Goal: Task Accomplishment & Management: Manage account settings

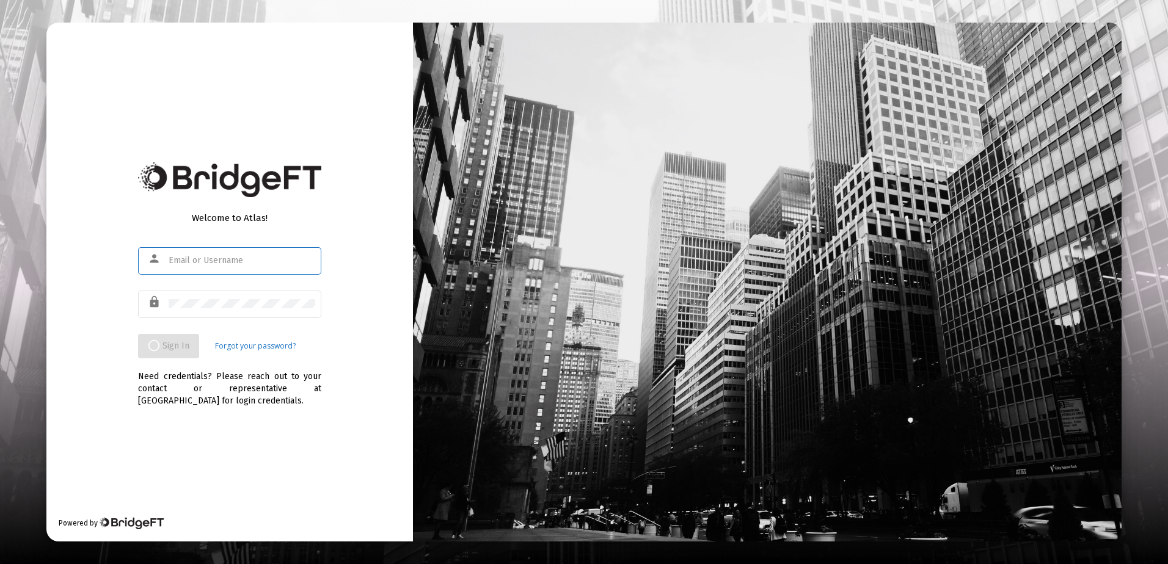
click at [224, 261] on input "text" at bounding box center [242, 261] width 147 height 10
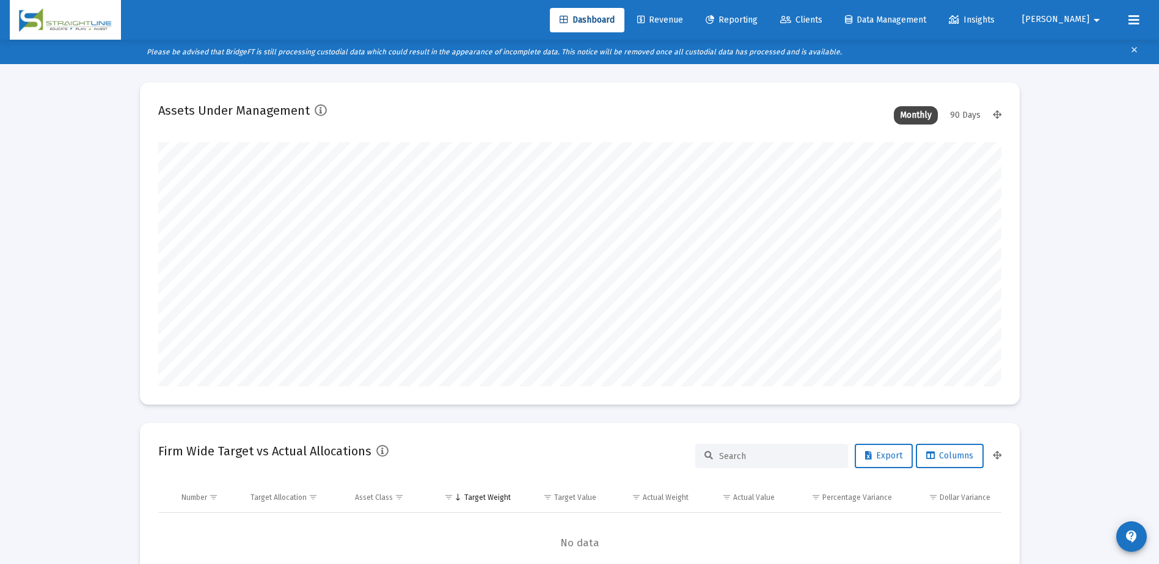
scroll to position [244, 454]
click at [822, 17] on span "Clients" at bounding box center [801, 20] width 42 height 10
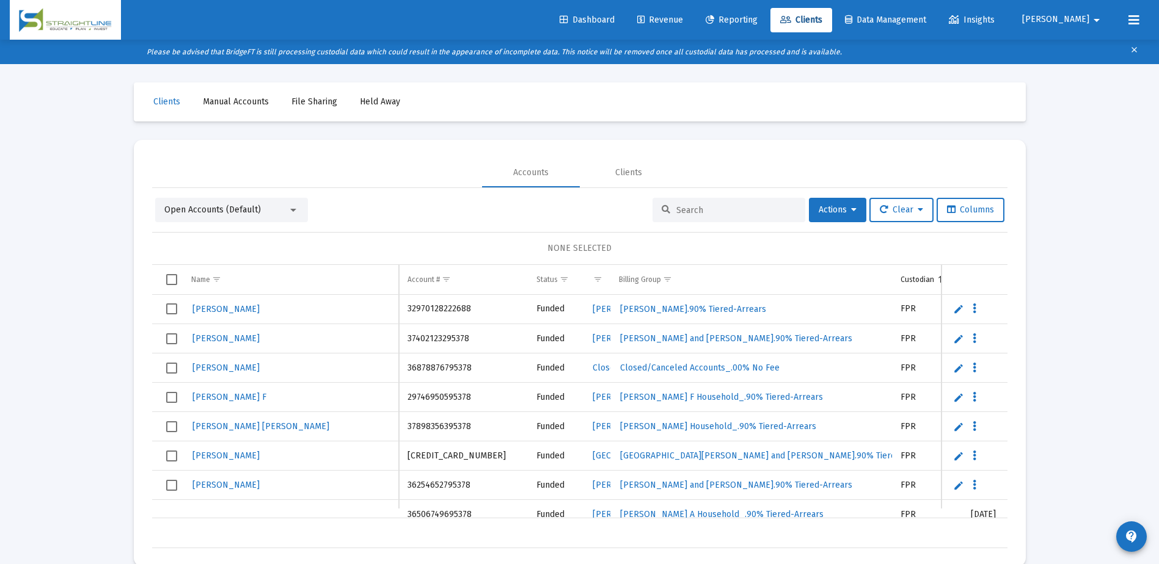
click at [615, 20] on span "Dashboard" at bounding box center [587, 20] width 55 height 10
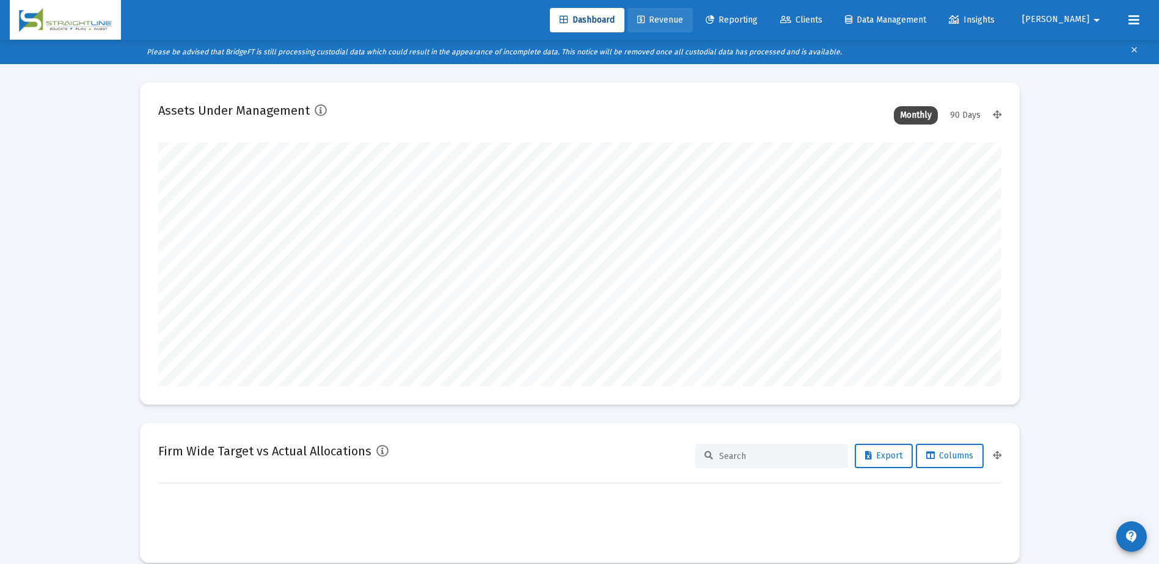
click at [683, 23] on span "Revenue" at bounding box center [660, 20] width 46 height 10
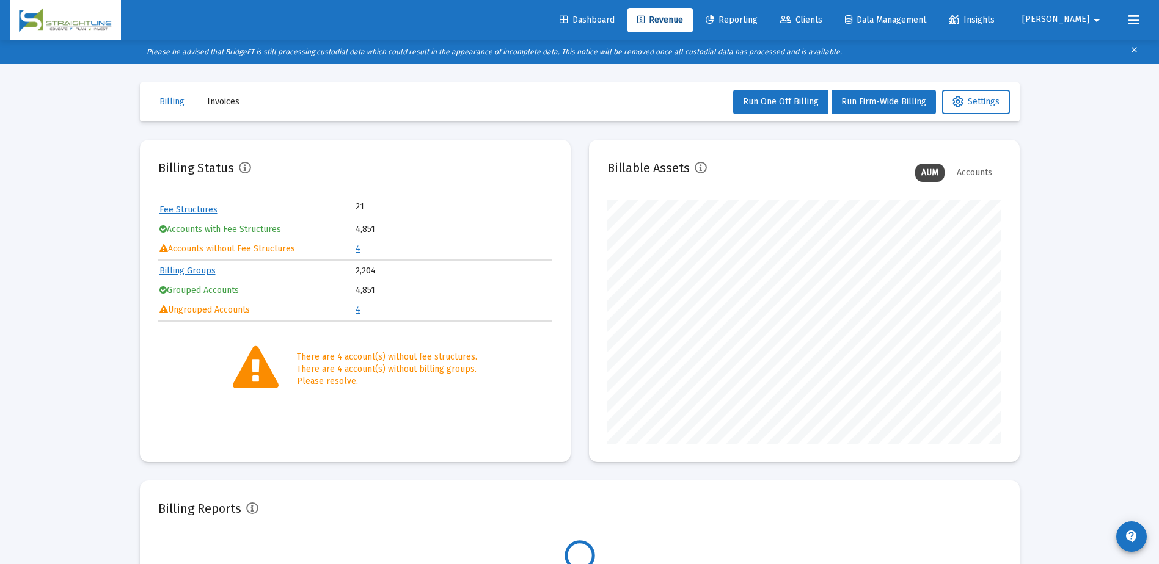
scroll to position [244, 394]
click at [968, 102] on span "Settings" at bounding box center [975, 102] width 47 height 10
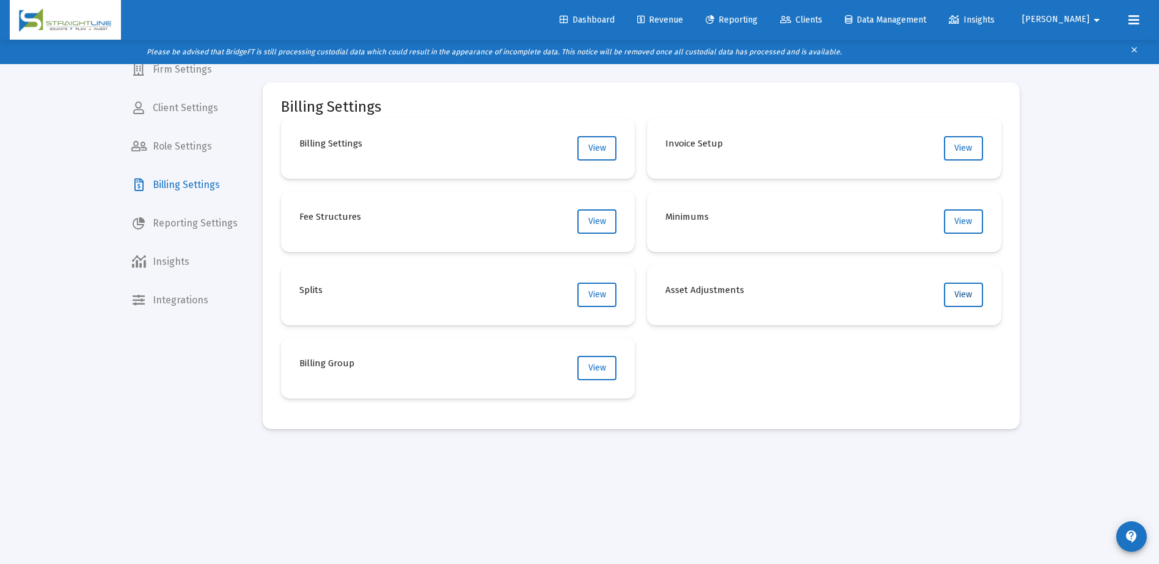
click at [968, 296] on span "View" at bounding box center [963, 295] width 18 height 10
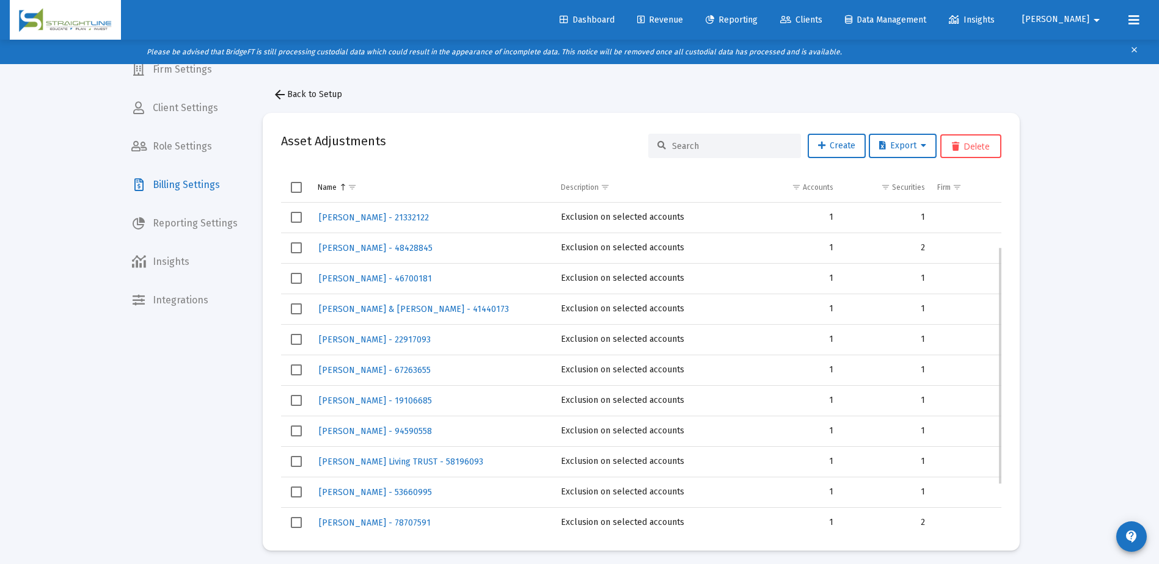
scroll to position [128, 0]
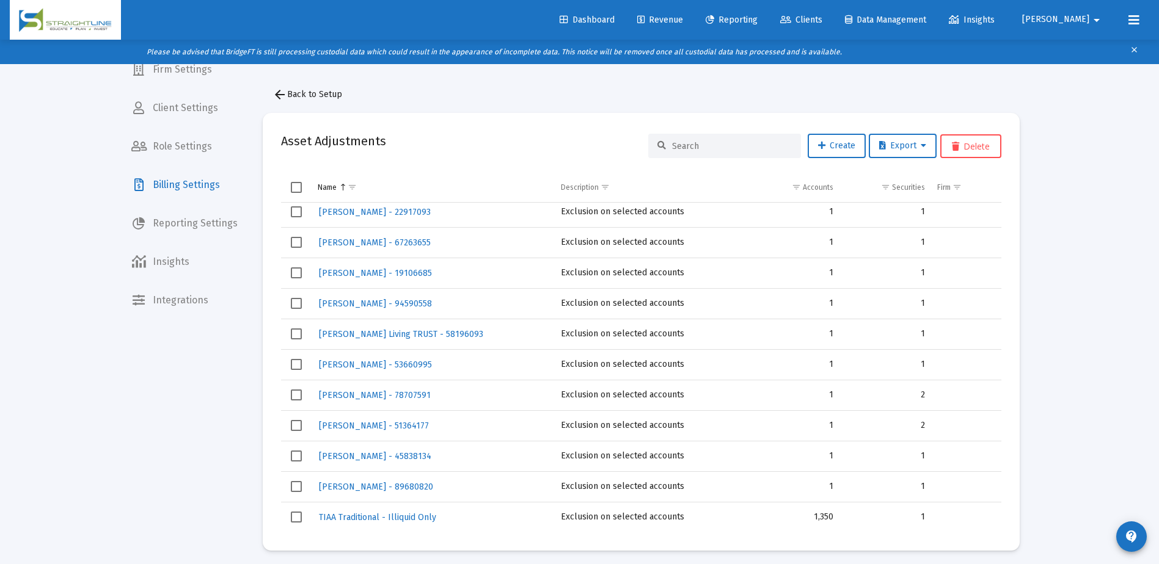
click at [1065, 189] on div "Loading... Firm Settings Client Settings Role Settings Billing Settings Reporti…" at bounding box center [579, 306] width 1159 height 564
click at [683, 18] on span "Revenue" at bounding box center [660, 20] width 46 height 10
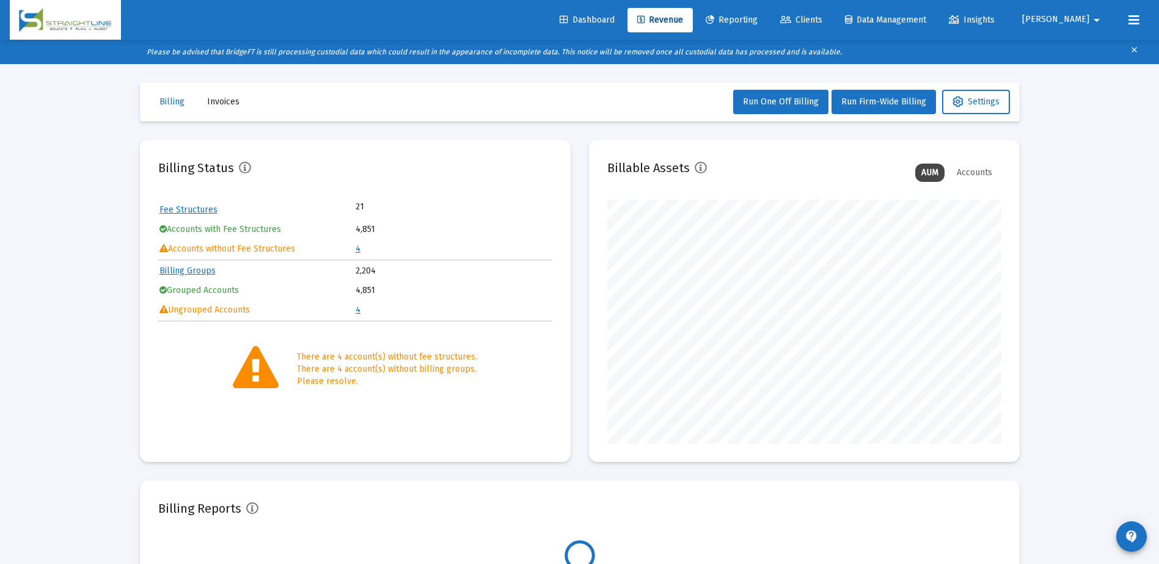
scroll to position [244, 394]
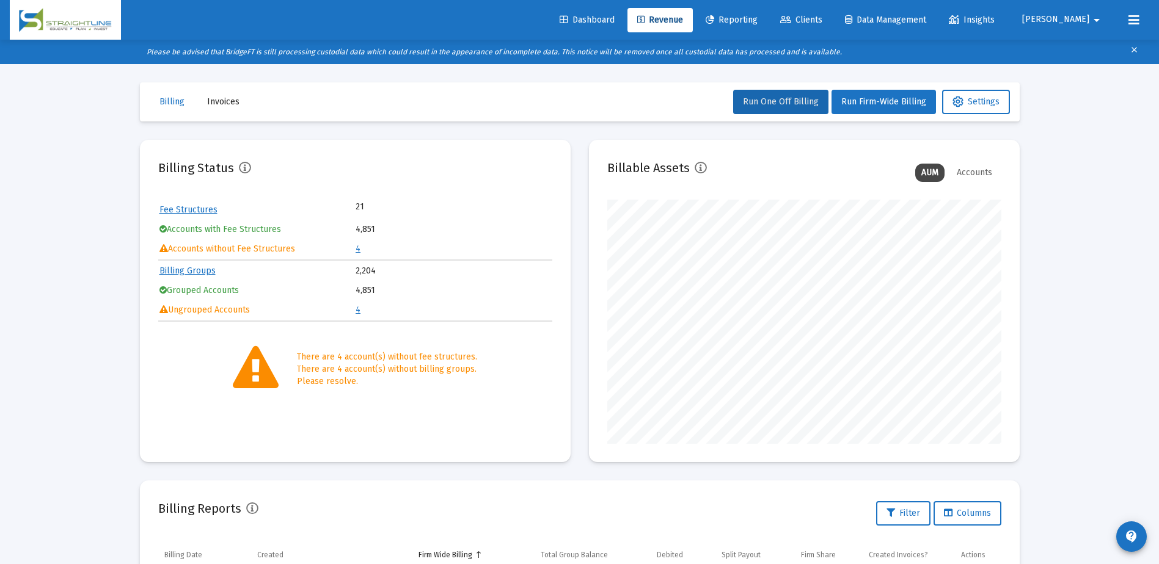
drag, startPoint x: 790, startPoint y: 104, endPoint x: 798, endPoint y: 126, distance: 23.4
click at [798, 126] on div "Billing Invoices Run One Off Billing Run Firm-Wide Billing Settings Billing Sta…" at bounding box center [580, 450] width 916 height 773
click at [886, 112] on button "Run Firm-Wide Billing" at bounding box center [883, 102] width 104 height 24
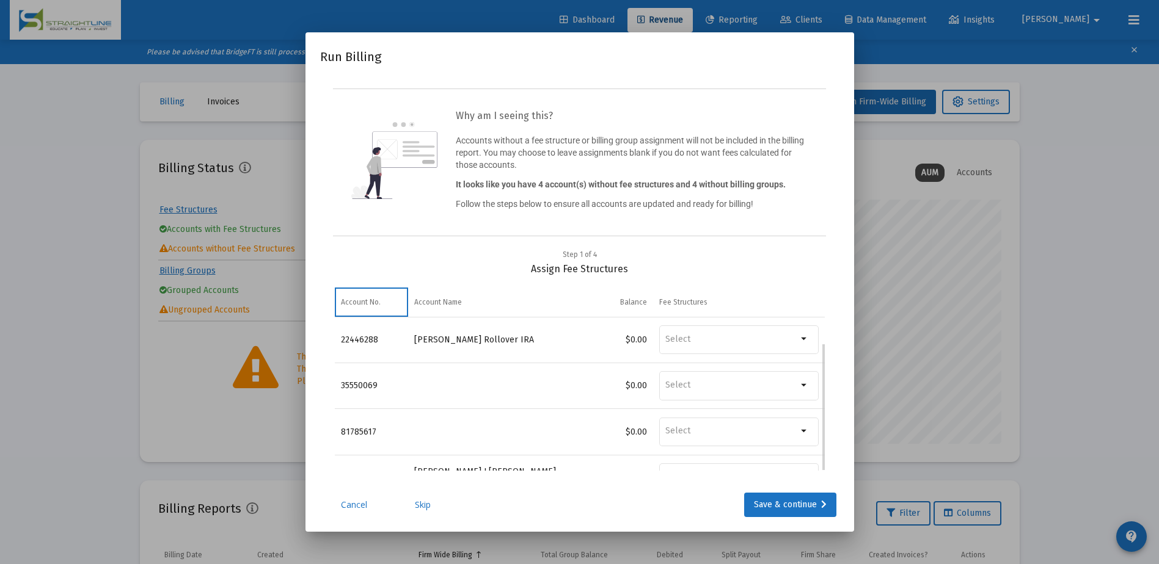
scroll to position [31, 0]
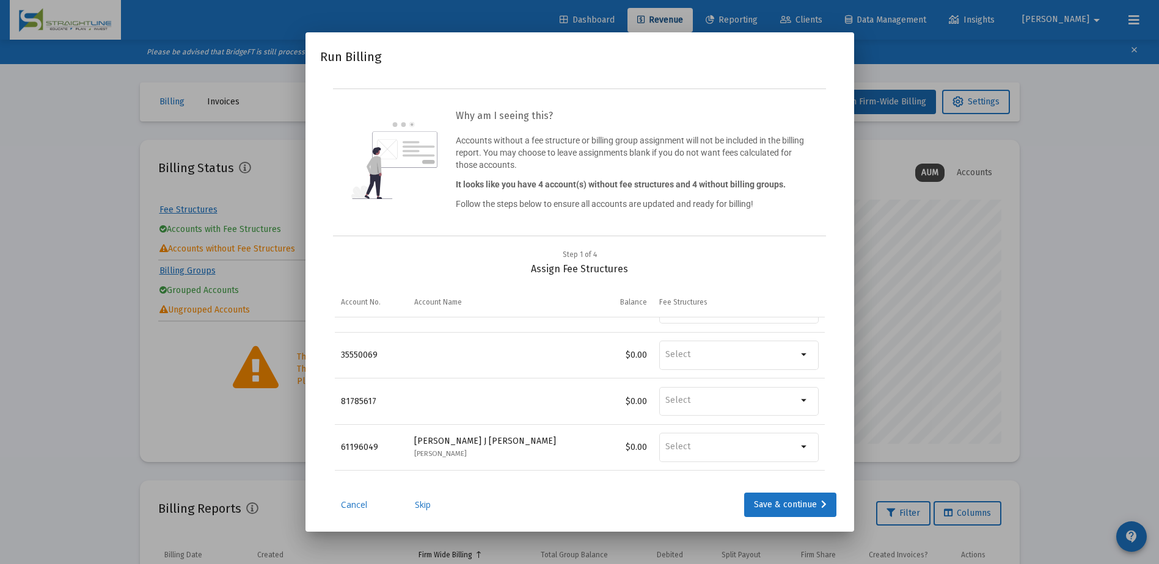
click at [428, 508] on link "Skip" at bounding box center [422, 505] width 61 height 12
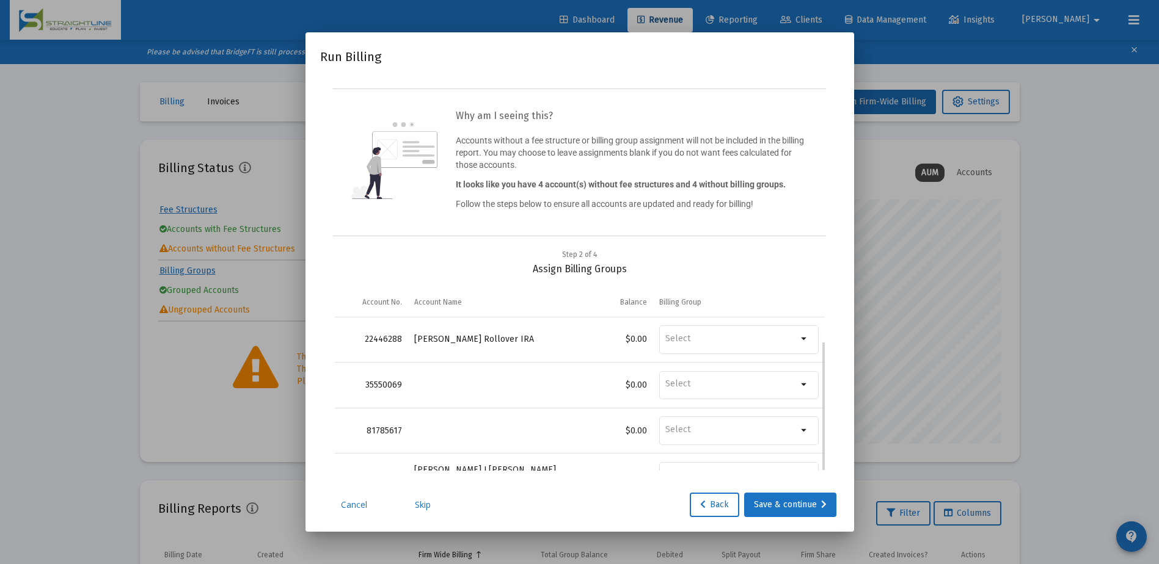
scroll to position [28, 0]
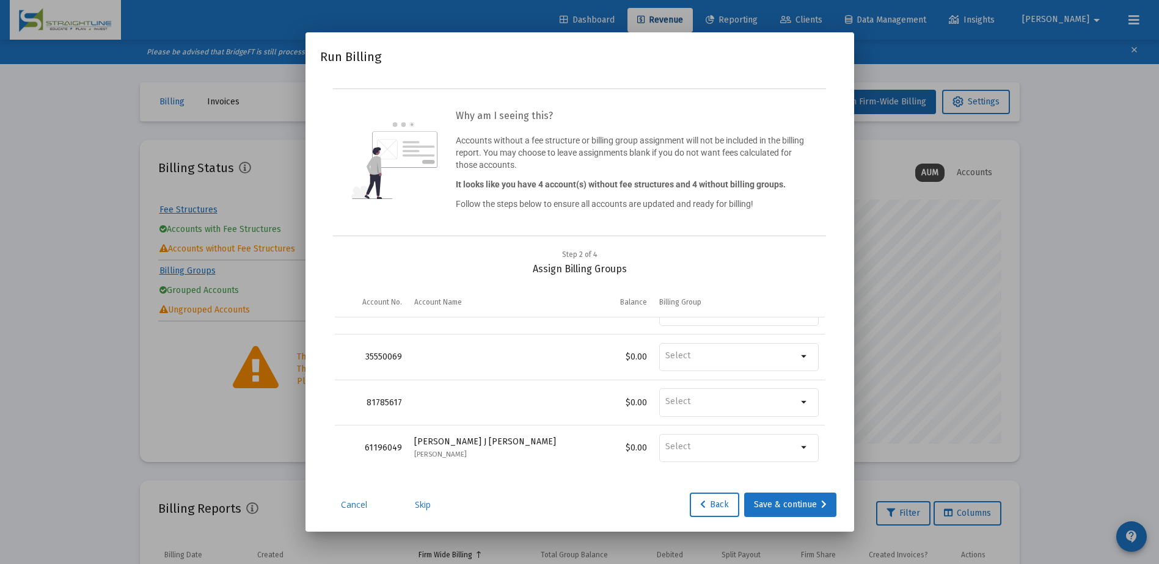
click at [427, 508] on link "Skip" at bounding box center [422, 505] width 61 height 12
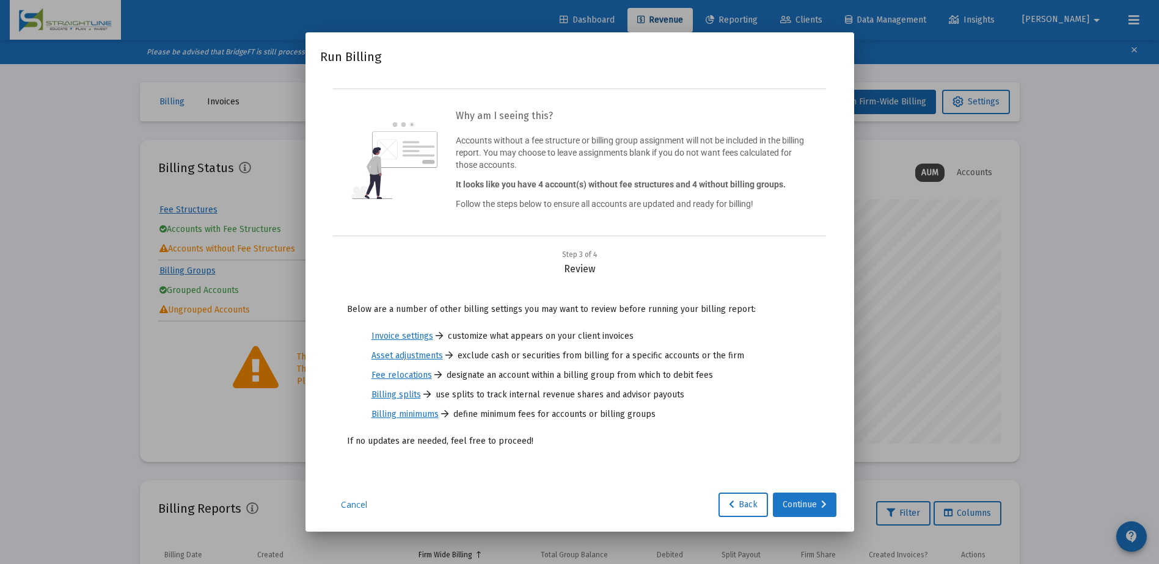
click at [805, 505] on div "Continue" at bounding box center [805, 505] width 44 height 24
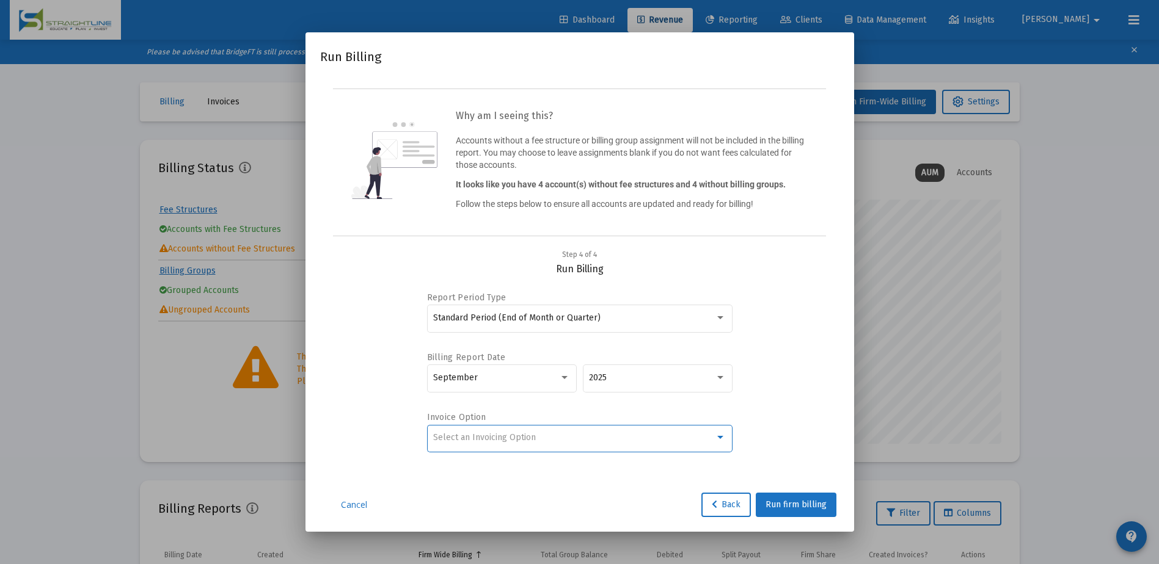
click at [714, 437] on div "Select an Invoicing Option" at bounding box center [574, 438] width 282 height 10
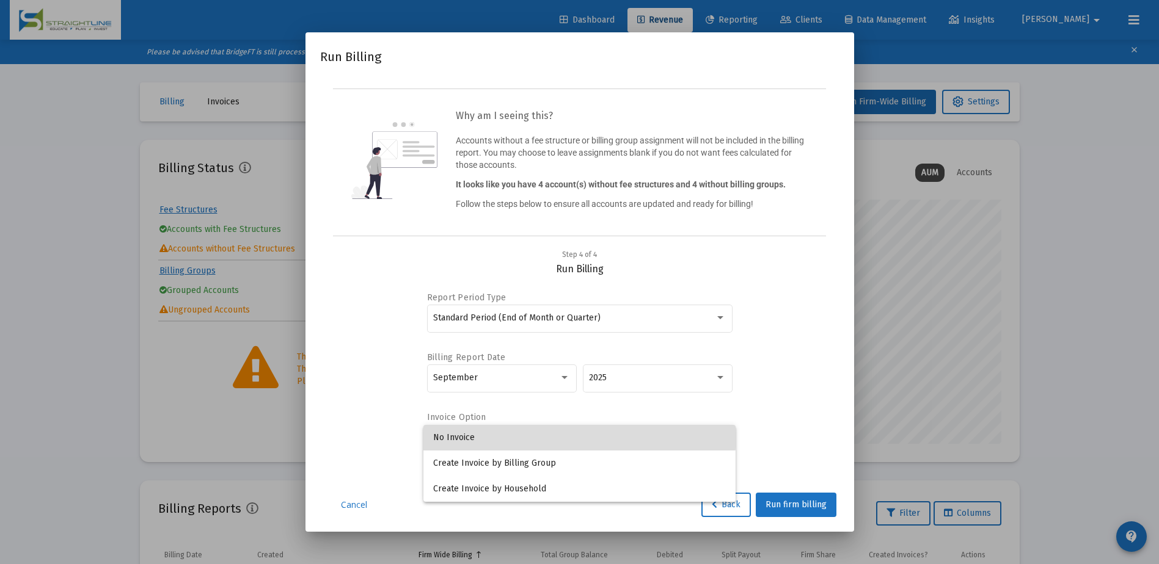
click at [577, 434] on span "No Invoice" at bounding box center [579, 438] width 293 height 26
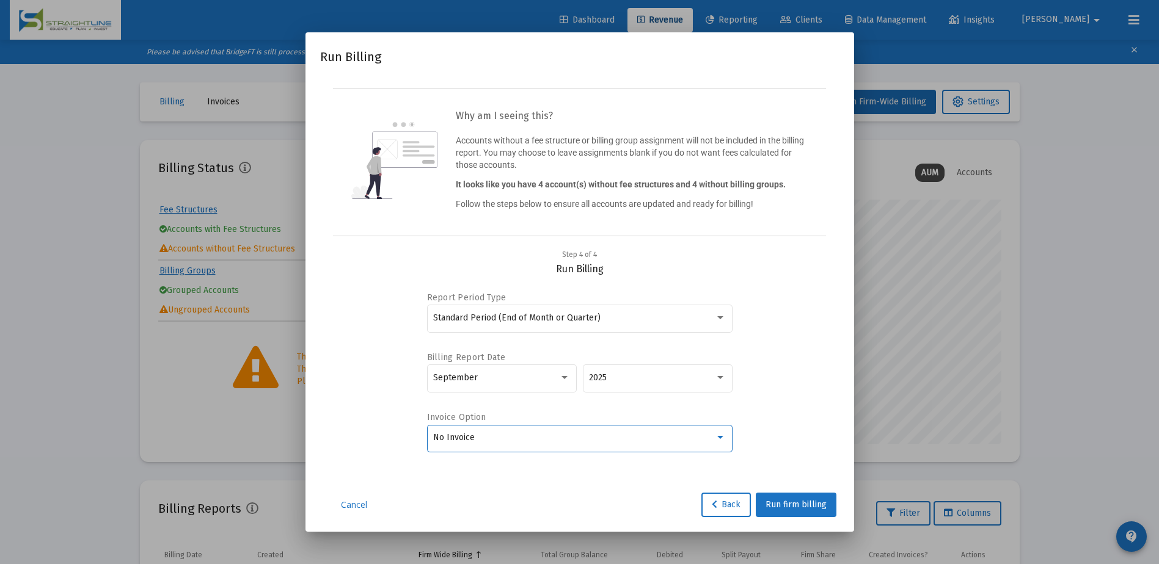
click at [562, 506] on div "Cancel Back Run firm billing" at bounding box center [579, 505] width 519 height 24
click at [810, 503] on span "Run firm billing" at bounding box center [795, 505] width 61 height 10
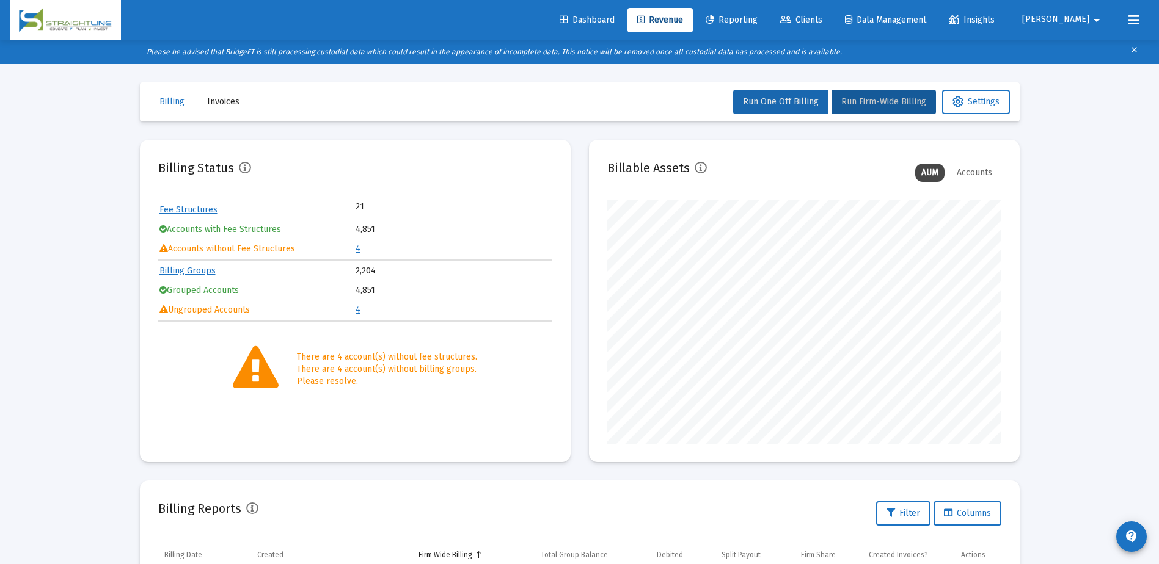
click at [822, 17] on span "Clients" at bounding box center [801, 20] width 42 height 10
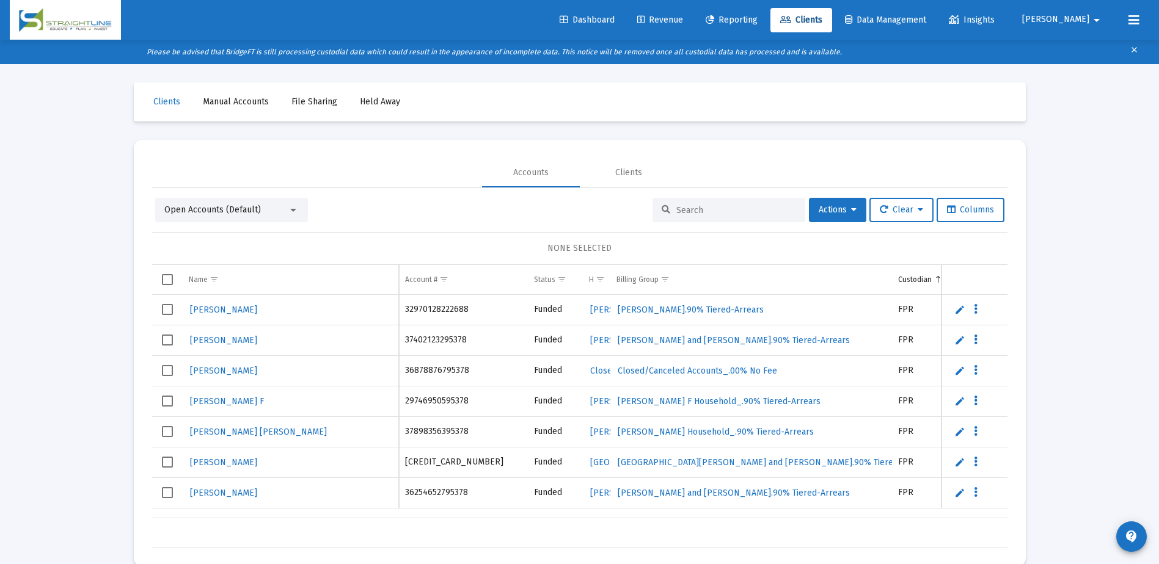
click at [684, 213] on input at bounding box center [736, 210] width 120 height 10
paste input "38188144689704"
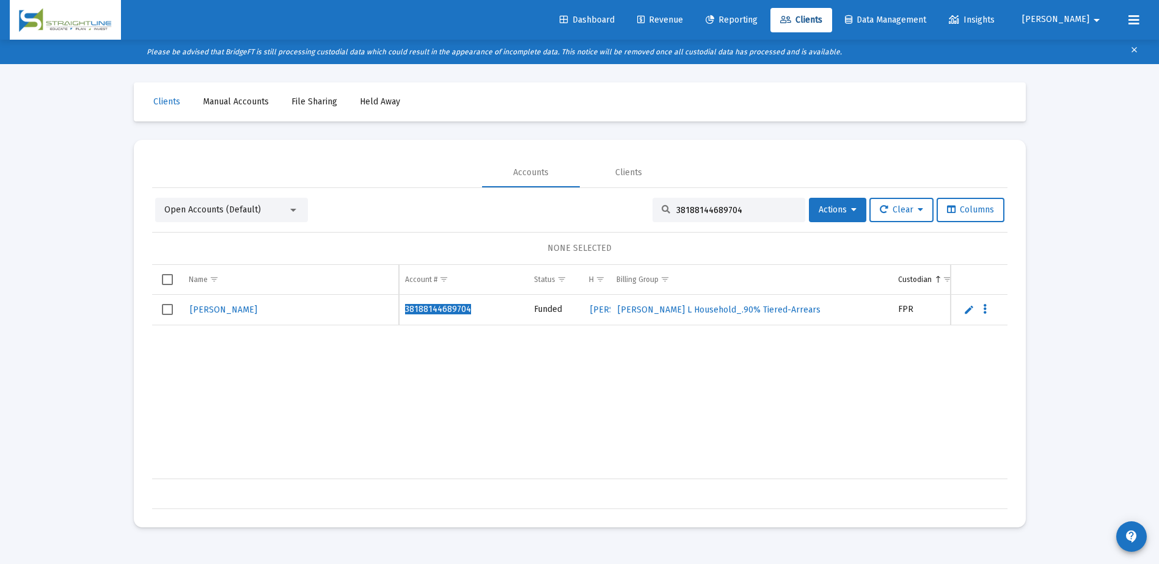
type input "38188144689704"
click at [230, 312] on span "[PERSON_NAME]" at bounding box center [223, 310] width 67 height 10
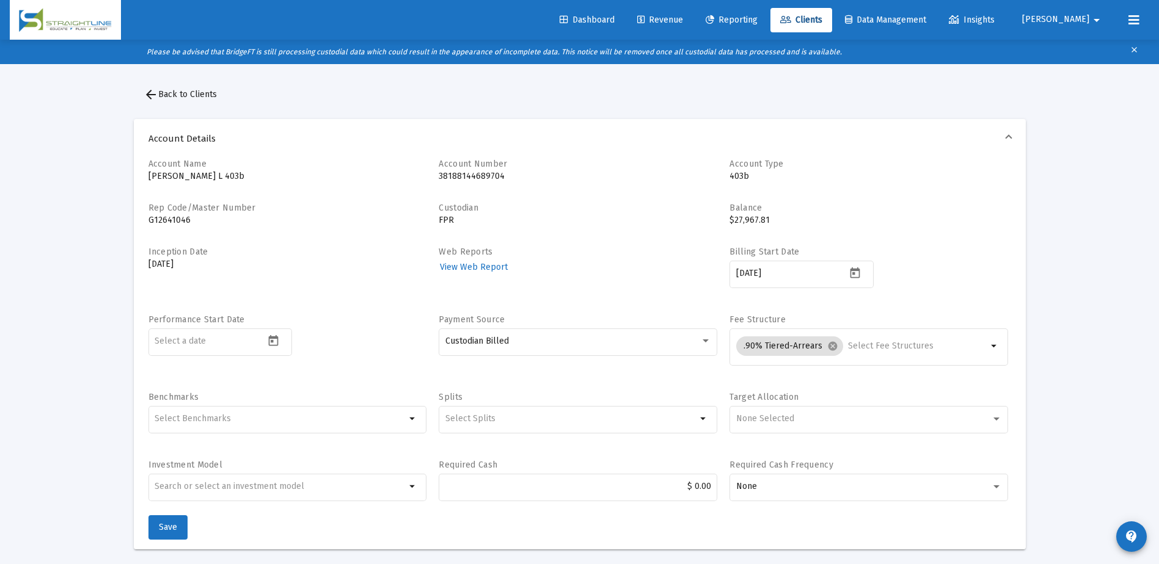
drag, startPoint x: 245, startPoint y: 175, endPoint x: 150, endPoint y: 178, distance: 95.3
click at [150, 178] on p "[PERSON_NAME] L 403b" at bounding box center [287, 176] width 279 height 12
drag, startPoint x: 150, startPoint y: 178, endPoint x: 310, endPoint y: 204, distance: 162.8
click at [310, 204] on div "Rep Code/Master Number G12641046" at bounding box center [287, 218] width 279 height 32
